Goal: Navigation & Orientation: Find specific page/section

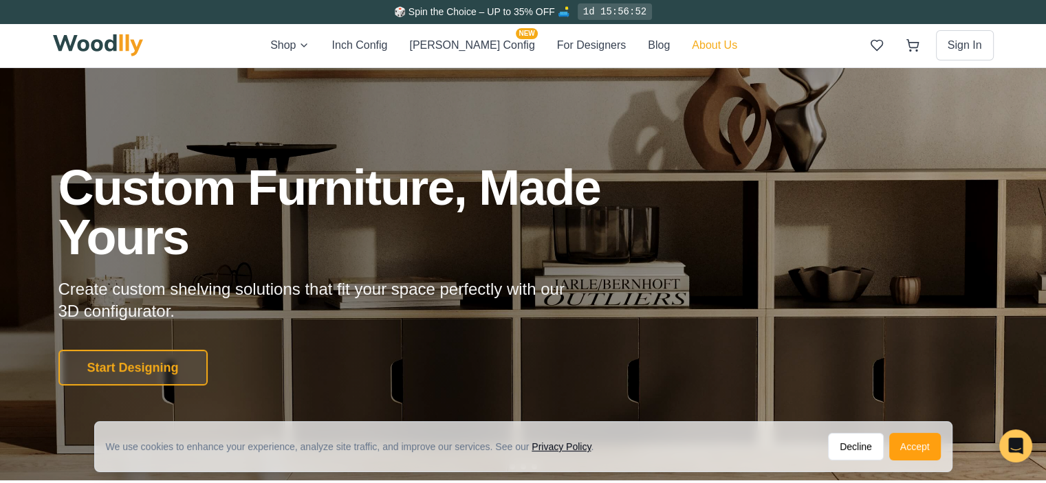
click at [692, 48] on button "About Us" at bounding box center [714, 45] width 45 height 18
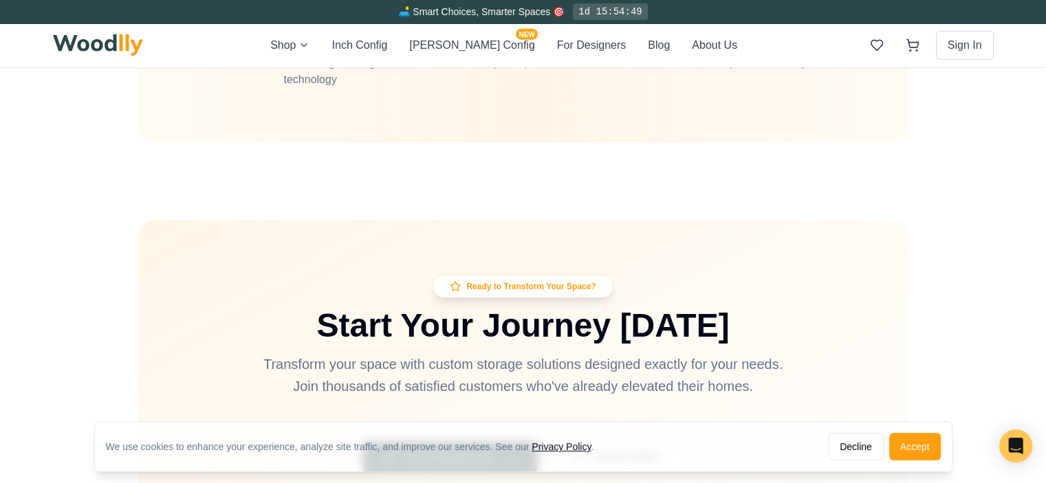
scroll to position [4195, 0]
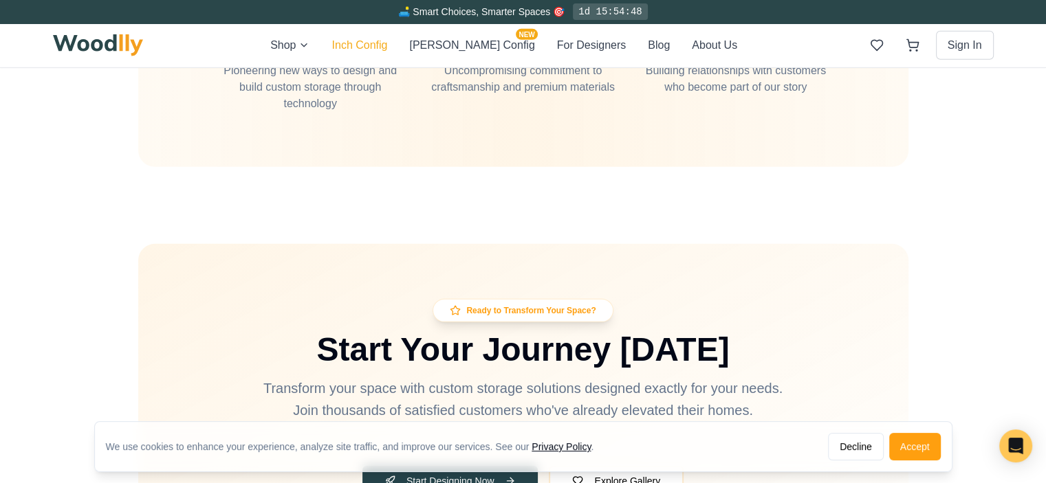
click at [377, 41] on button "Inch Config" at bounding box center [359, 45] width 56 height 17
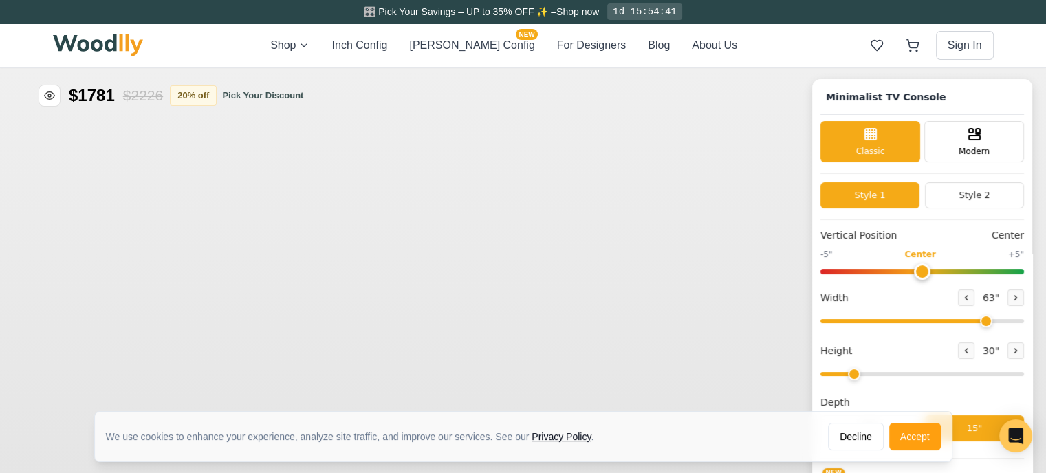
type input "63"
type input "2"
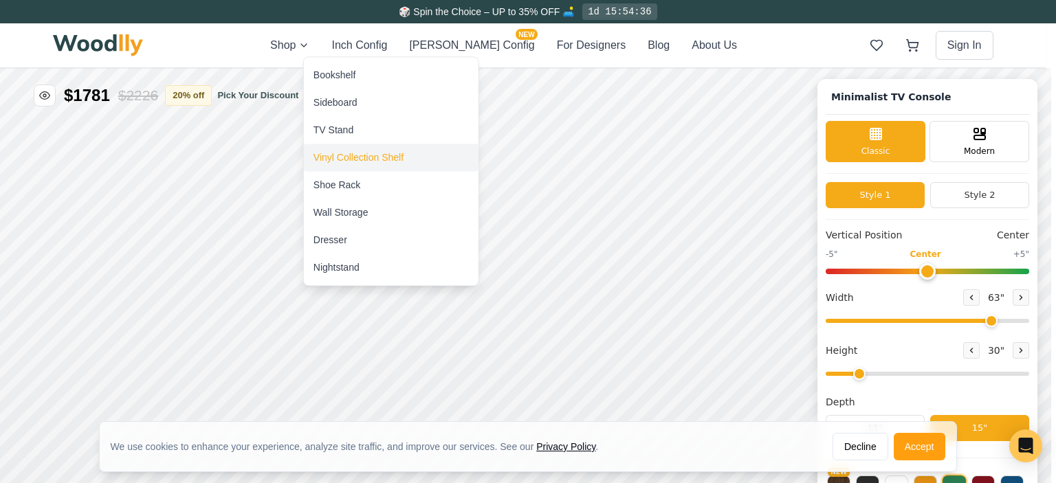
click at [354, 162] on div "Vinyl Collection Shelf" at bounding box center [359, 158] width 90 height 14
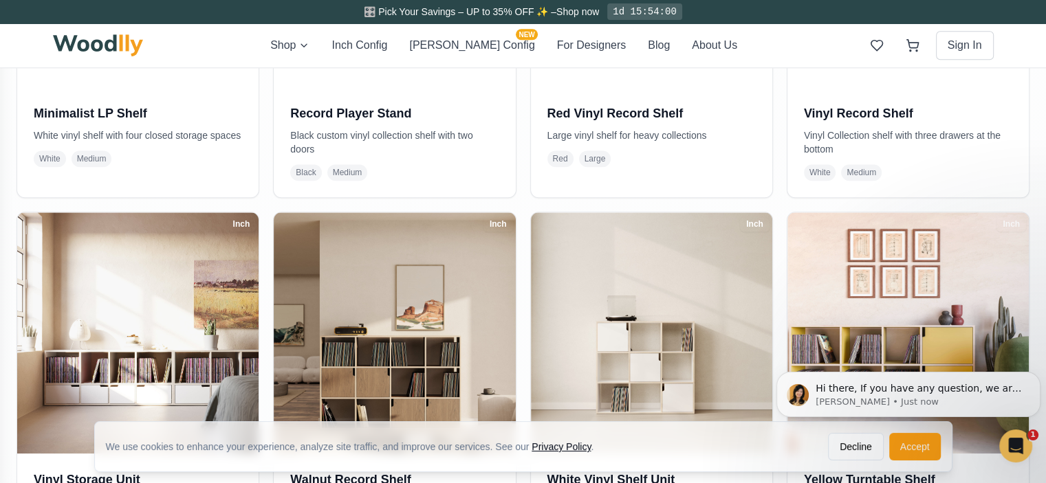
scroll to position [1261, 0]
